Goal: Register for event/course

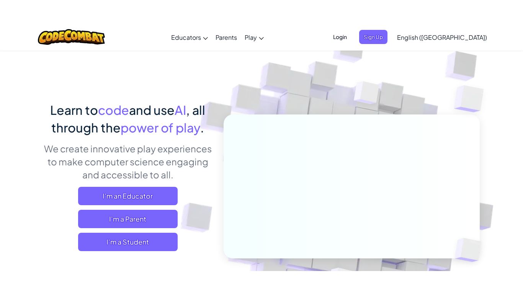
scroll to position [15, 0]
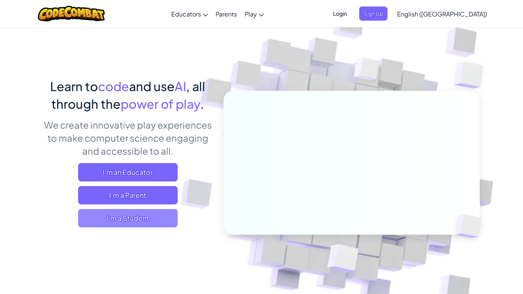
click at [141, 219] on span "I'm a Student" at bounding box center [128, 218] width 100 height 18
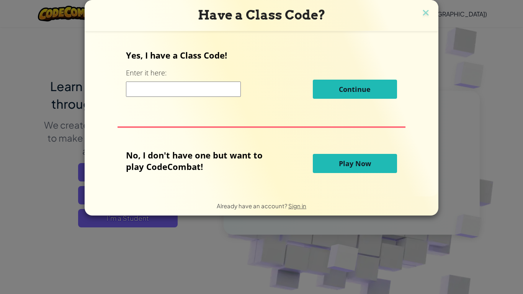
click at [176, 83] on input at bounding box center [183, 89] width 115 height 15
click at [170, 83] on input at bounding box center [183, 89] width 115 height 15
click at [150, 116] on div "Yes, I have a Class Code! Enter it here: Continue No, I don't have one but want…" at bounding box center [261, 114] width 338 height 150
click at [216, 132] on div "Yes, I have a Class Code! Enter it here: Continue No, I don't have one but want…" at bounding box center [261, 114] width 338 height 150
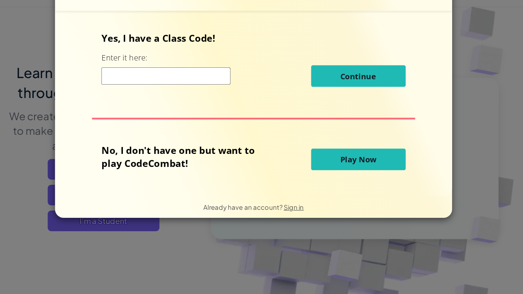
click at [186, 85] on input at bounding box center [183, 89] width 115 height 15
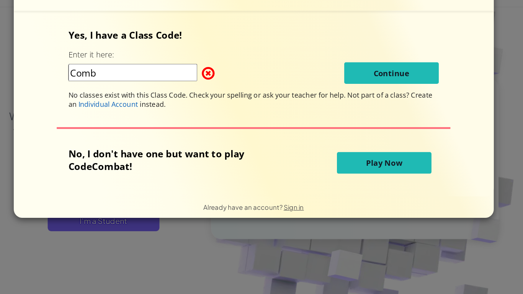
click at [174, 86] on input "Comb" at bounding box center [153, 85] width 115 height 15
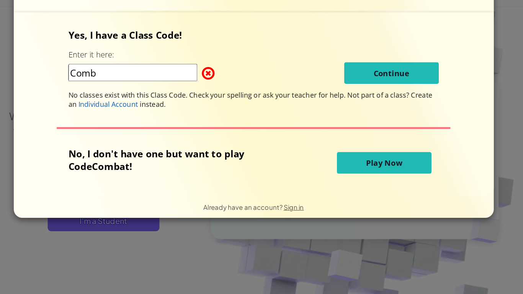
click at [171, 86] on input "Comb" at bounding box center [153, 85] width 115 height 15
paste input "a"
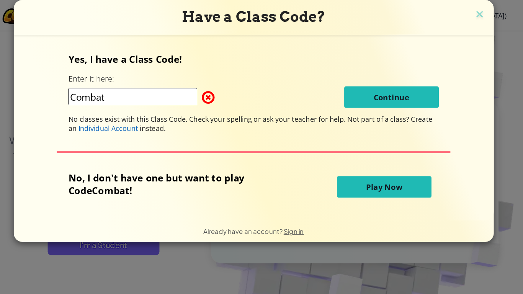
click at [162, 86] on input "Combat" at bounding box center [153, 85] width 115 height 15
type input "C"
paste input "a"
type input "Box Small Side"
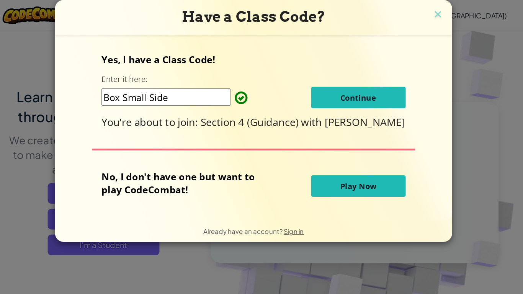
click at [366, 83] on span "Continue" at bounding box center [355, 86] width 32 height 9
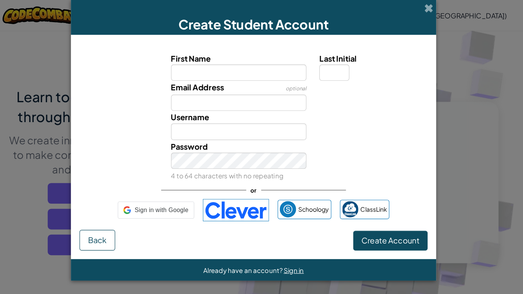
click at [366, 83] on div "Email Address optional" at bounding box center [262, 85] width 318 height 27
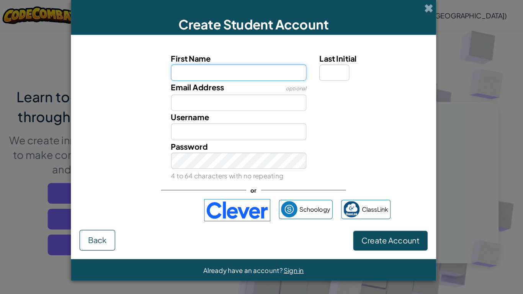
click at [289, 61] on input "First Name" at bounding box center [248, 64] width 121 height 15
type input "Lily"
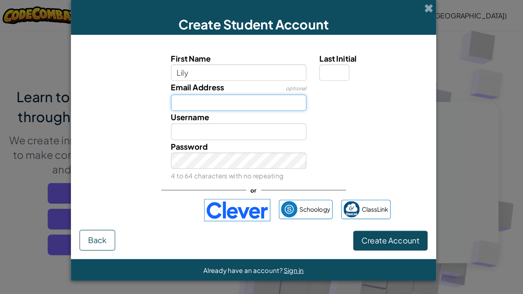
type input "Lily"
click at [268, 93] on input "Email Address" at bounding box center [248, 91] width 121 height 15
type input "@"
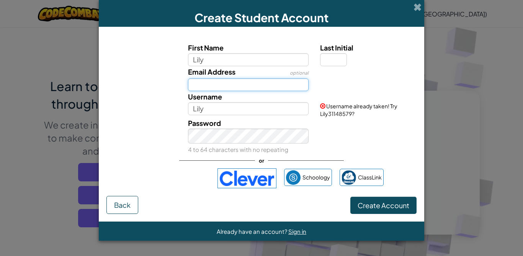
click at [282, 91] on input "Email Address" at bounding box center [248, 84] width 121 height 13
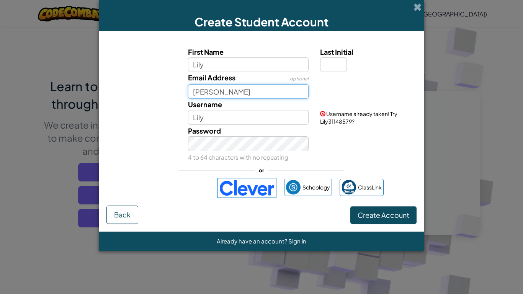
type input "Quintana"
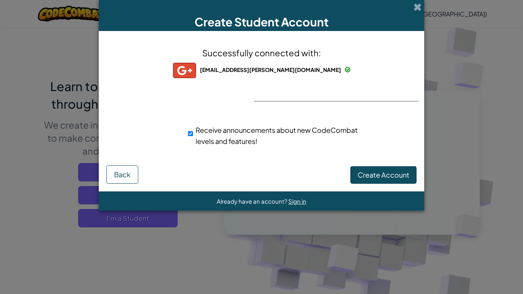
click at [378, 73] on div "Successfully connected with: lily.quint@lenoircityschools.net lily.quint@lenoir…" at bounding box center [261, 102] width 306 height 126
click at [397, 175] on span "Create Account" at bounding box center [384, 174] width 52 height 9
click at [397, 175] on button "Create Account" at bounding box center [383, 175] width 66 height 18
click at [397, 175] on div "Creating Account... Back" at bounding box center [261, 174] width 310 height 19
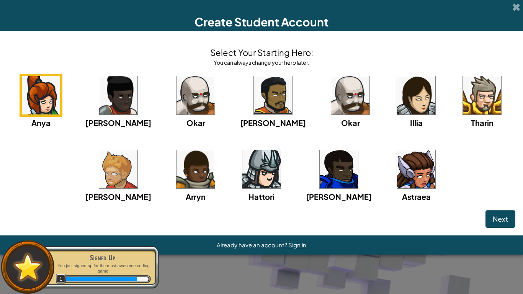
click at [397, 108] on img at bounding box center [416, 95] width 38 height 38
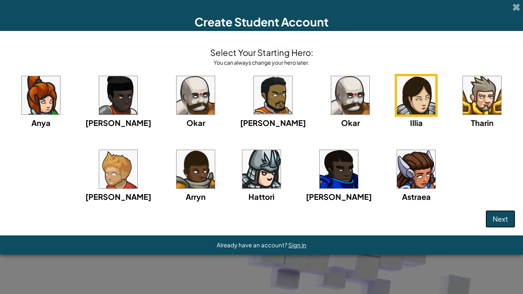
click at [506, 213] on button "Next" at bounding box center [500, 219] width 30 height 18
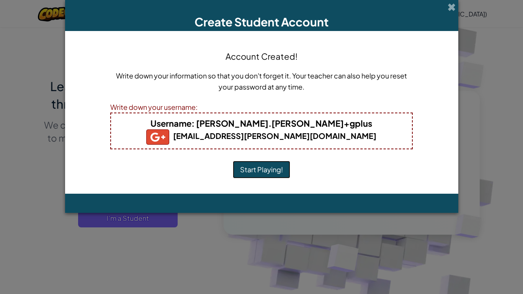
click at [276, 173] on button "Start Playing!" at bounding box center [261, 170] width 57 height 18
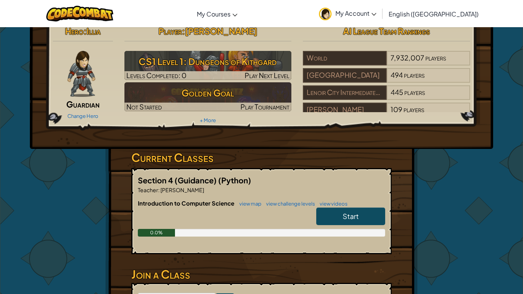
scroll to position [0, 0]
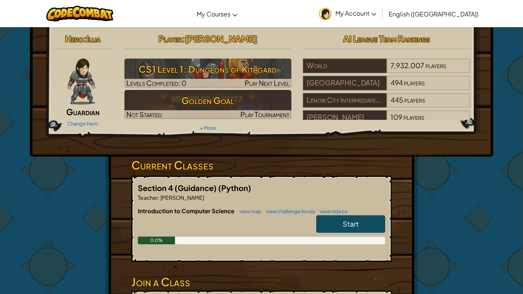
click at [276, 173] on h3 "Current Classes" at bounding box center [261, 165] width 260 height 17
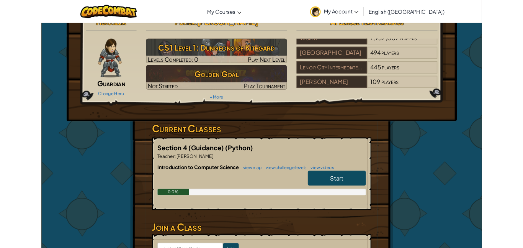
scroll to position [0, 0]
